Goal: Task Accomplishment & Management: Manage account settings

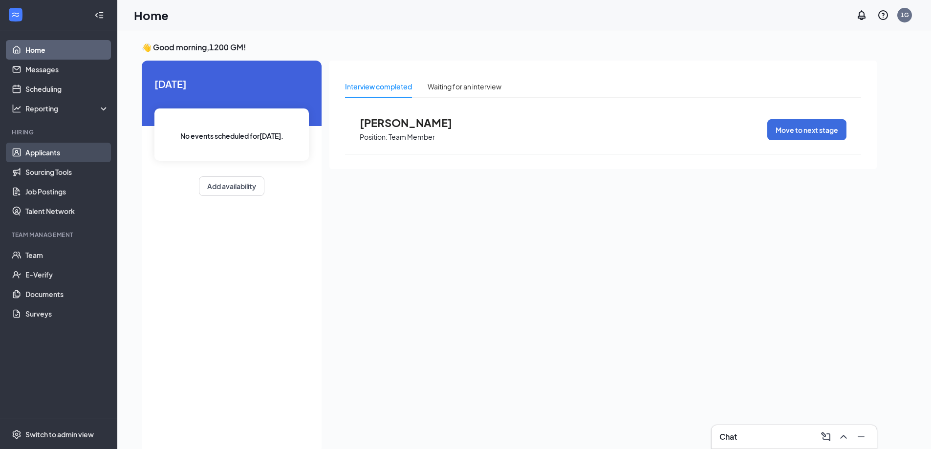
click at [53, 155] on link "Applicants" at bounding box center [67, 153] width 84 height 20
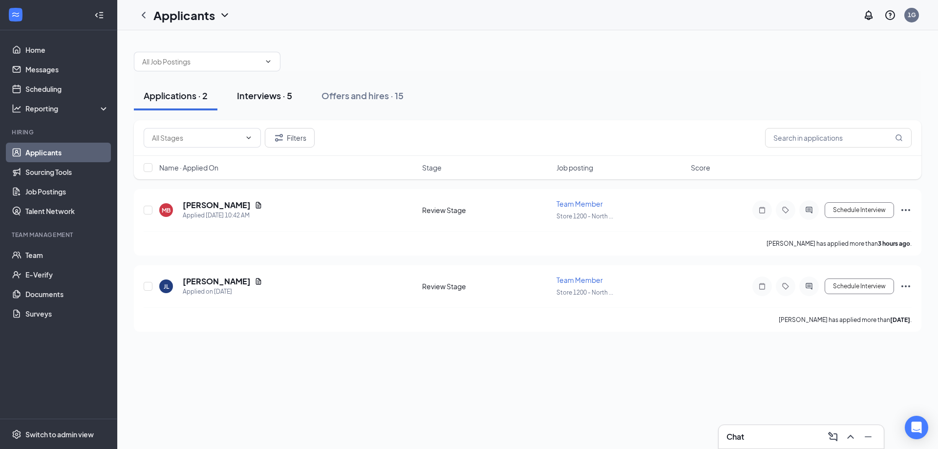
click at [283, 101] on div "Interviews · 5" at bounding box center [264, 95] width 55 height 12
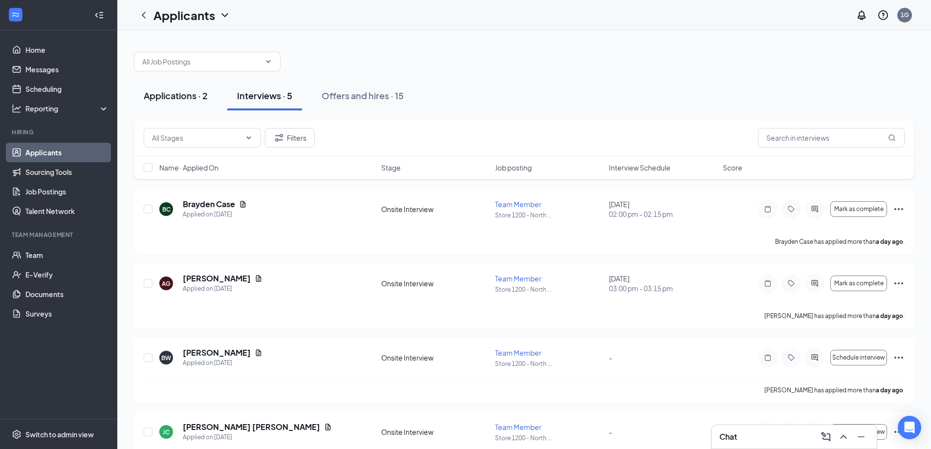
click at [174, 94] on div "Applications · 2" at bounding box center [176, 95] width 64 height 12
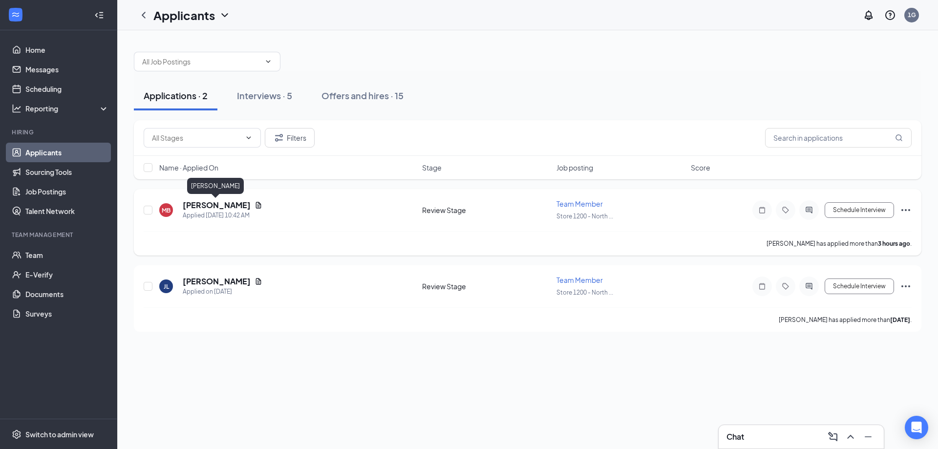
click at [230, 200] on h5 "[PERSON_NAME]" at bounding box center [217, 205] width 68 height 11
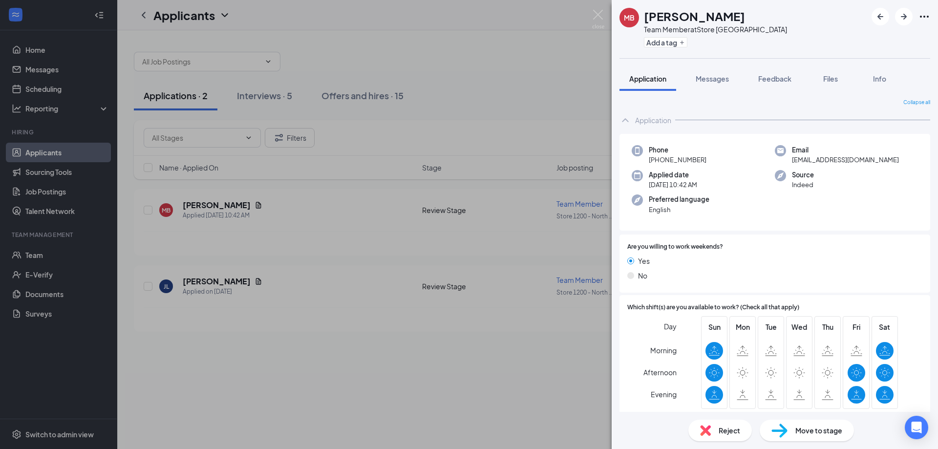
scroll to position [147, 0]
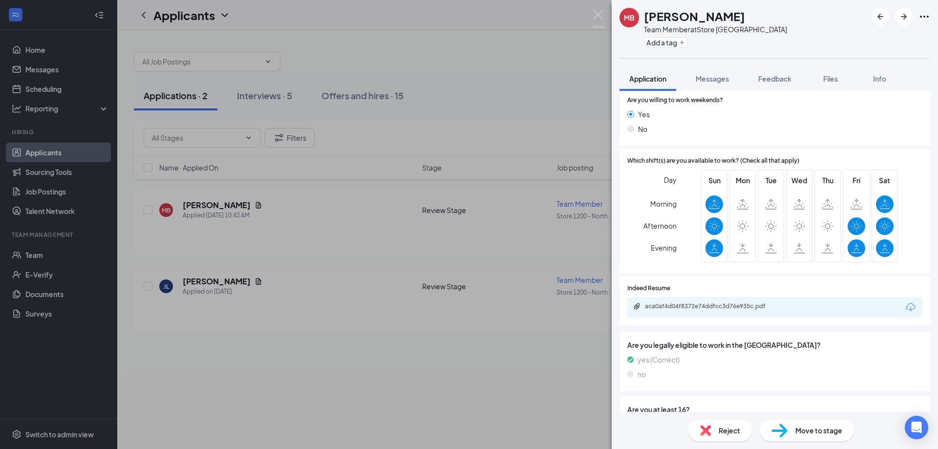
click at [713, 433] on div "Reject" at bounding box center [721, 431] width 64 height 22
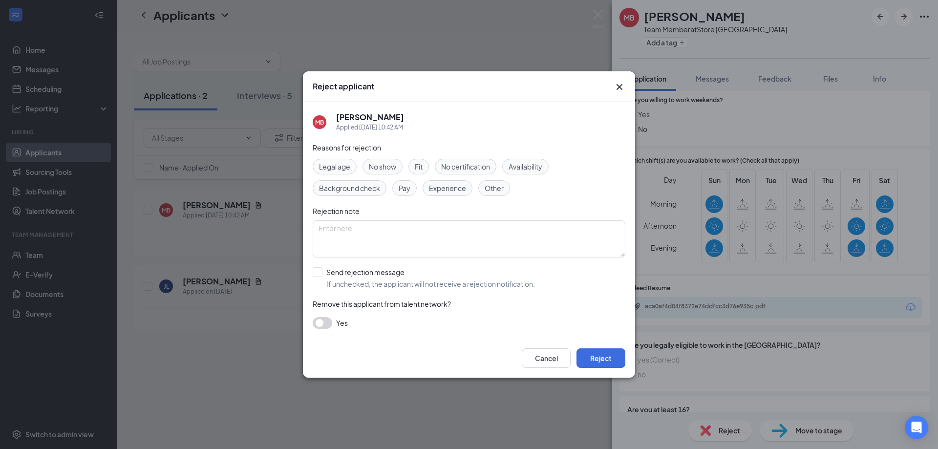
click at [537, 166] on span "Availability" at bounding box center [526, 166] width 34 height 11
click at [537, 167] on span "Availability" at bounding box center [526, 166] width 34 height 11
click at [537, 168] on span "Availability" at bounding box center [526, 166] width 34 height 11
click at [610, 353] on button "Reject" at bounding box center [601, 358] width 49 height 20
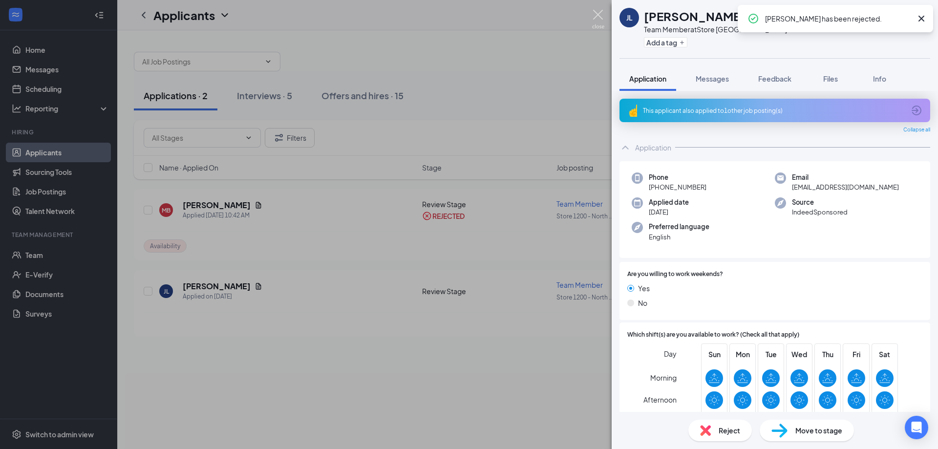
click at [596, 15] on img at bounding box center [598, 19] width 12 height 19
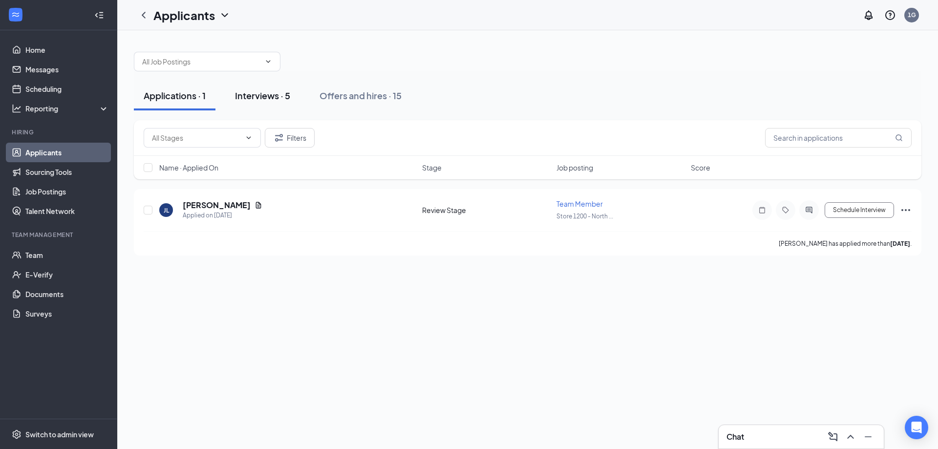
click at [264, 97] on div "Interviews · 5" at bounding box center [262, 95] width 55 height 12
